Goal: Task Accomplishment & Management: Manage account settings

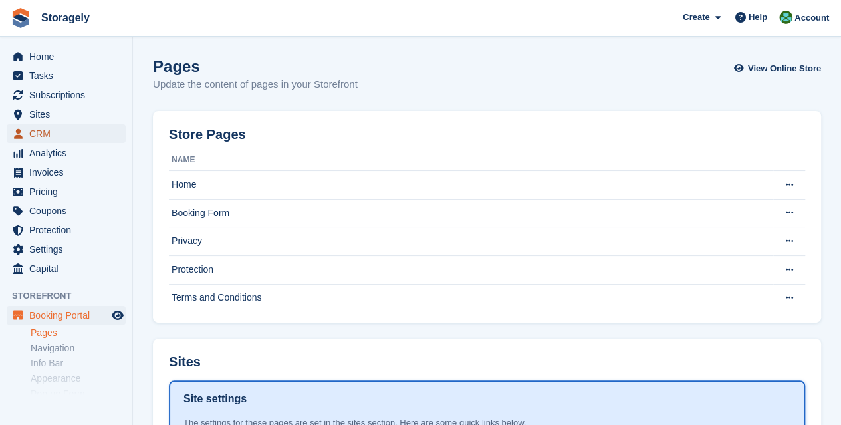
click at [87, 128] on span "CRM" at bounding box center [69, 133] width 80 height 19
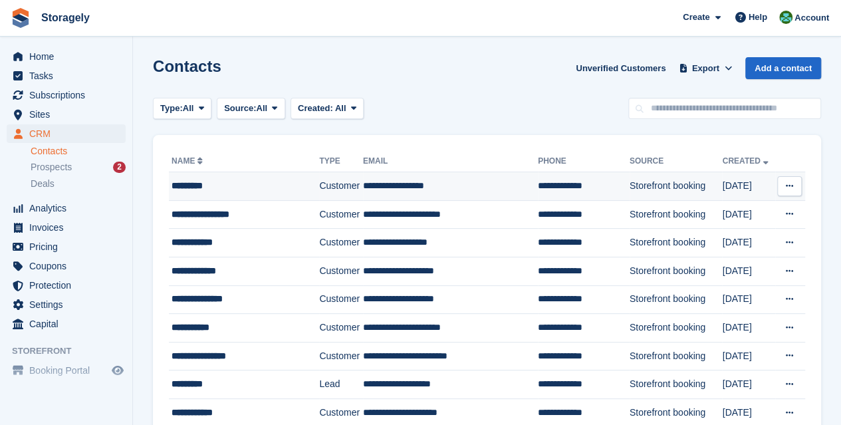
click at [237, 182] on div "*********" at bounding box center [240, 186] width 136 height 14
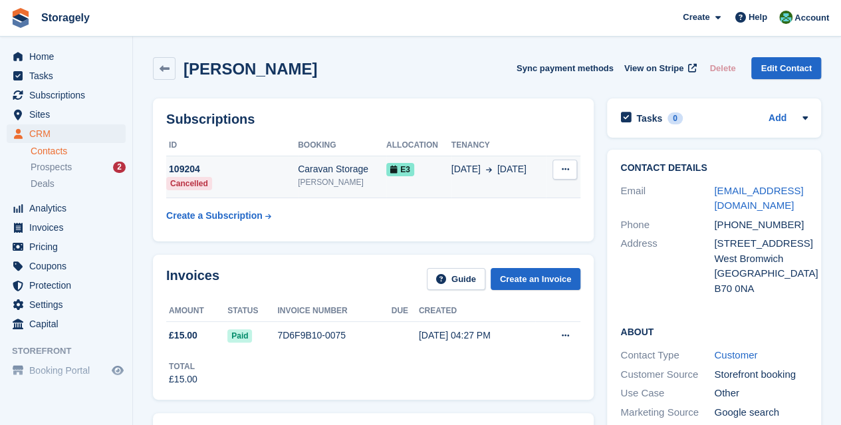
click at [565, 171] on icon at bounding box center [564, 169] width 7 height 9
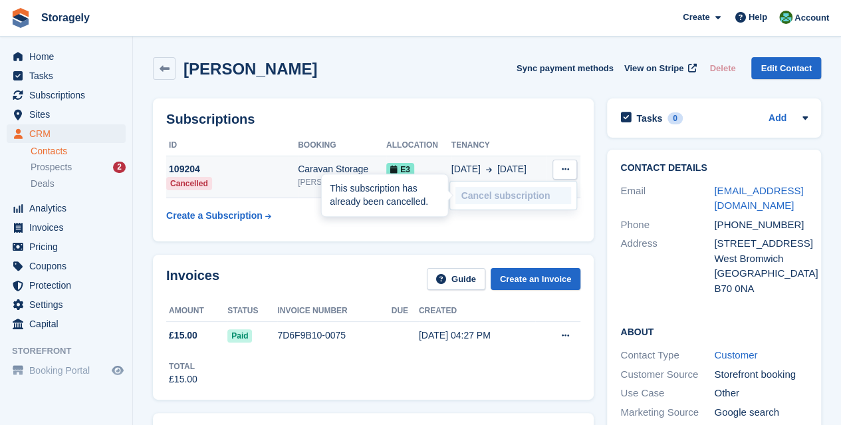
click at [531, 193] on p "Cancel subscription" at bounding box center [513, 195] width 116 height 17
click at [487, 197] on p "Cancel subscription" at bounding box center [513, 195] width 116 height 17
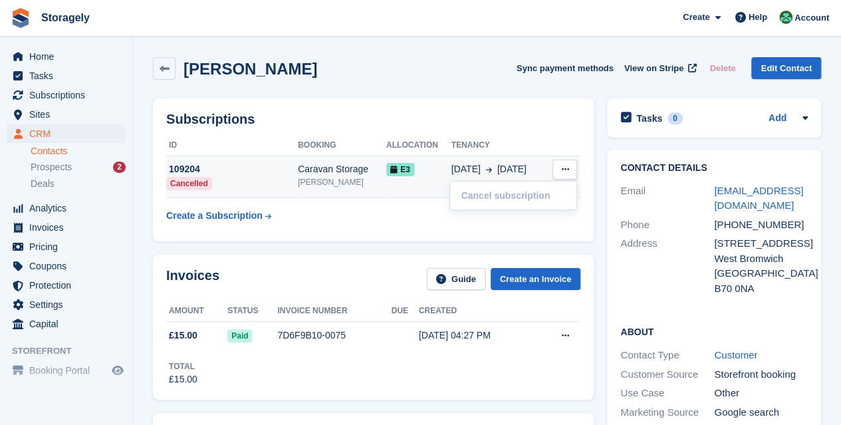
click at [292, 174] on div "109204" at bounding box center [232, 169] width 132 height 14
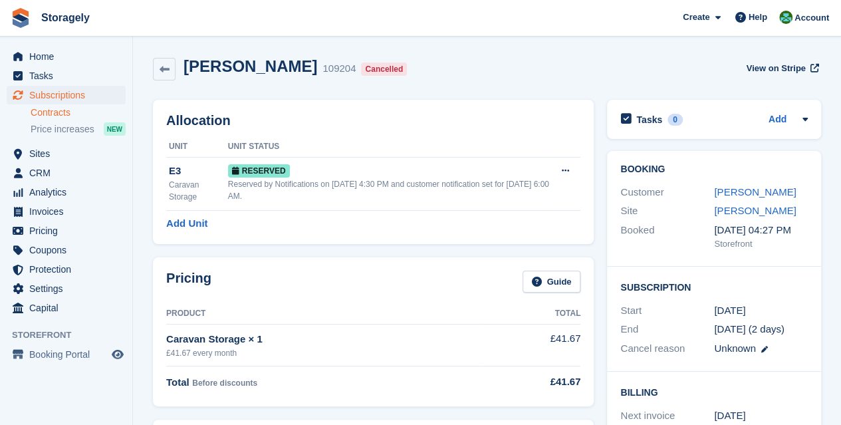
click at [44, 111] on link "Contracts" at bounding box center [78, 112] width 95 height 13
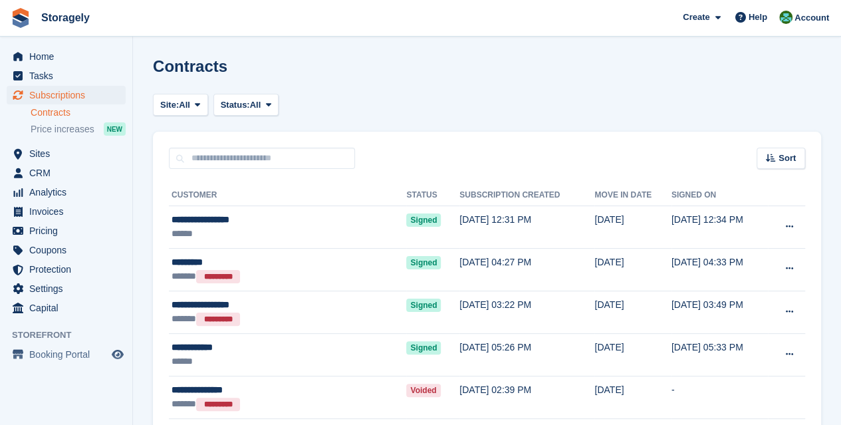
click at [37, 115] on link "Contracts" at bounding box center [78, 112] width 95 height 13
click at [41, 160] on span "Sites" at bounding box center [69, 153] width 80 height 19
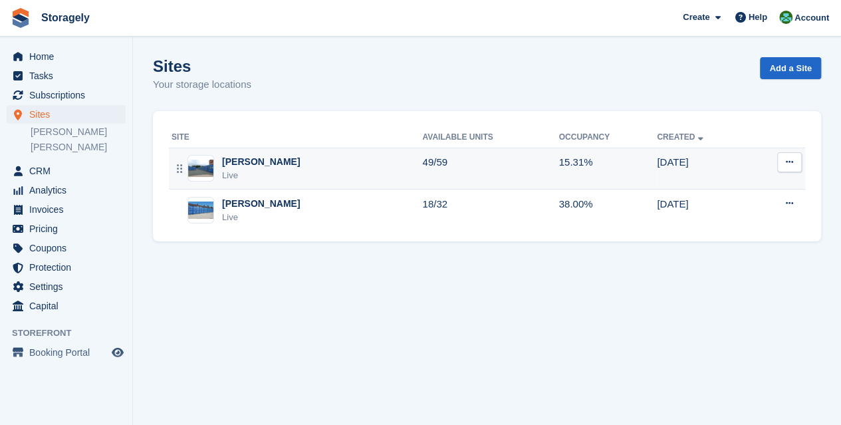
click at [247, 170] on div "Live" at bounding box center [261, 175] width 78 height 13
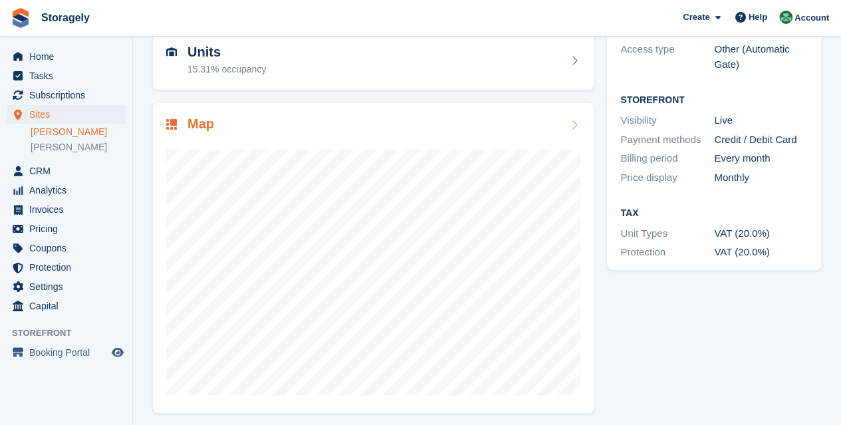
scroll to position [142, 0]
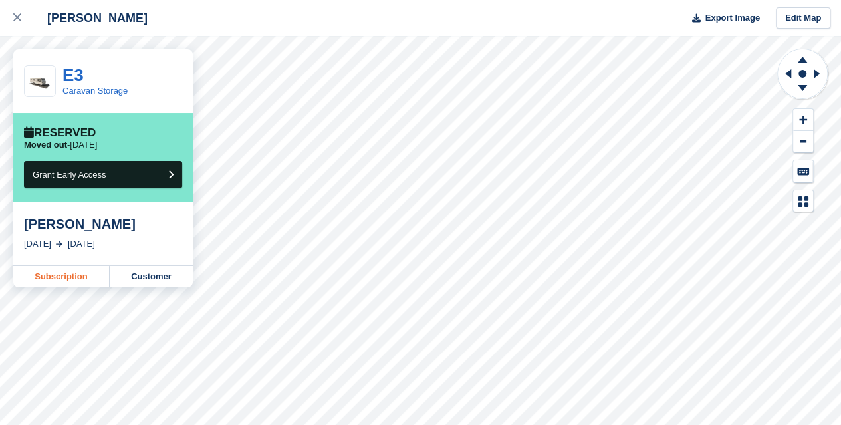
click at [77, 275] on link "Subscription" at bounding box center [61, 276] width 96 height 21
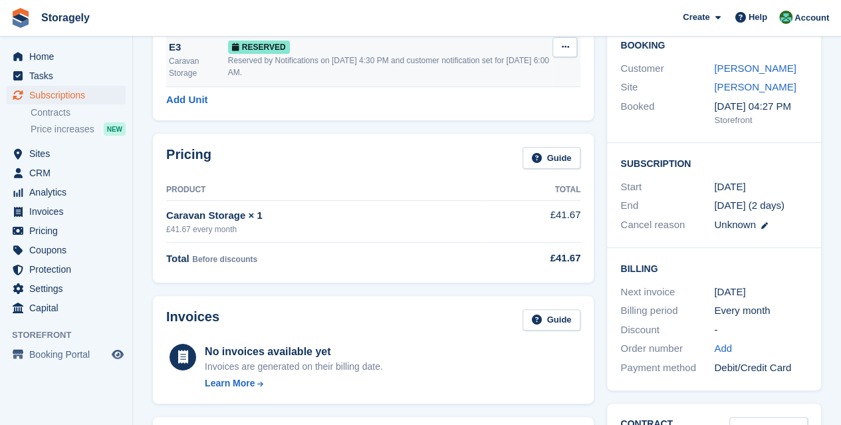
scroll to position [126, 0]
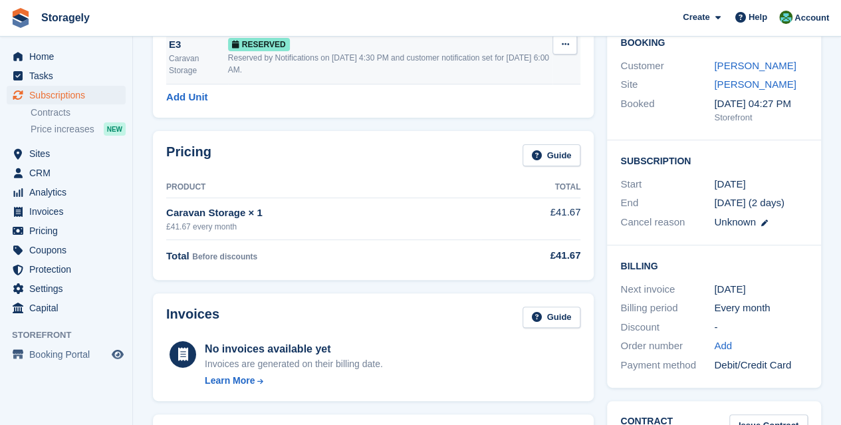
click at [567, 53] on button at bounding box center [565, 45] width 25 height 20
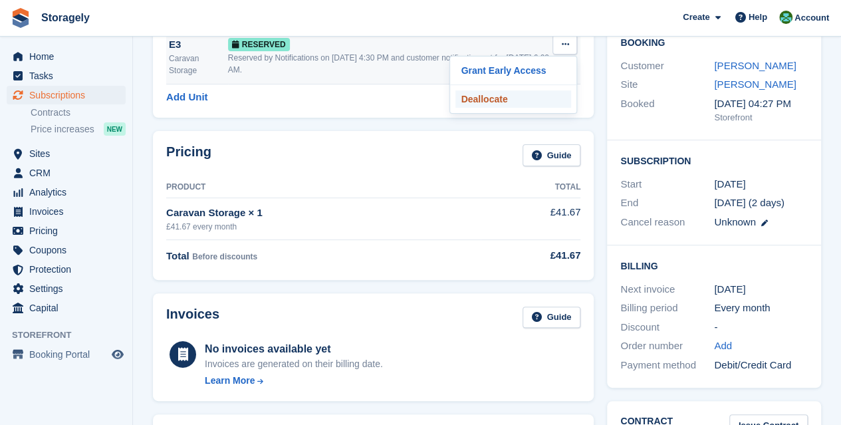
click at [526, 100] on p "Deallocate" at bounding box center [513, 98] width 116 height 17
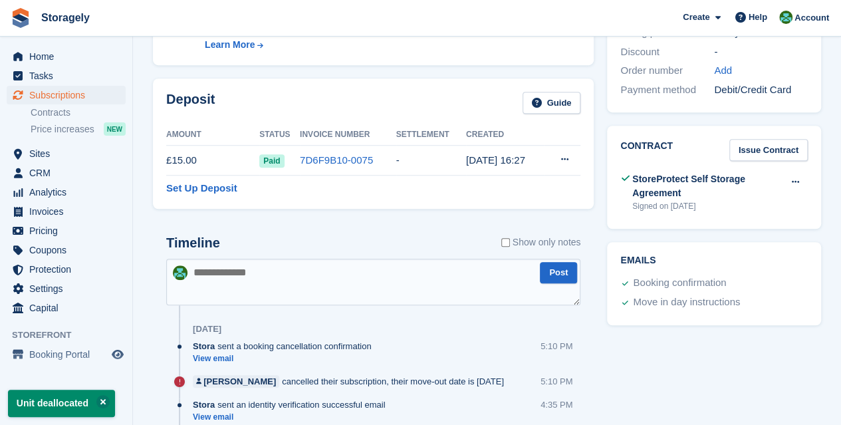
scroll to position [426, 0]
